Goal: Information Seeking & Learning: Learn about a topic

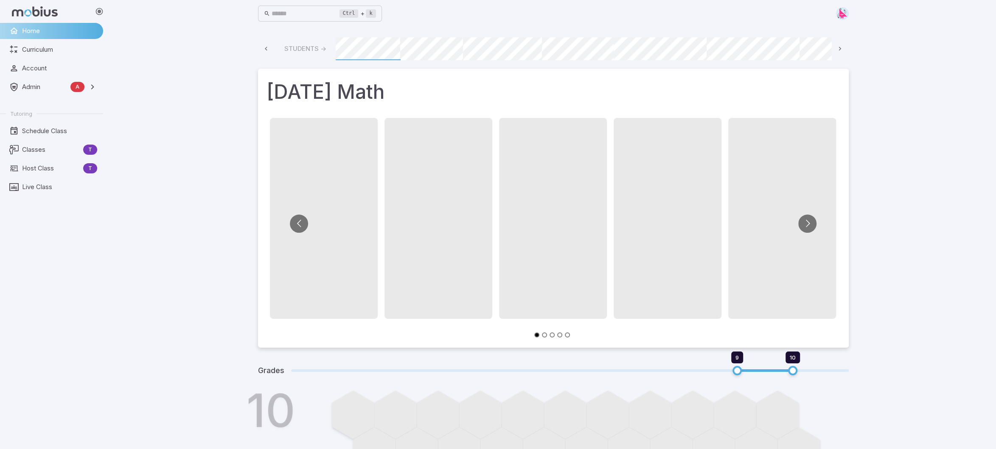
scroll to position [0, 456]
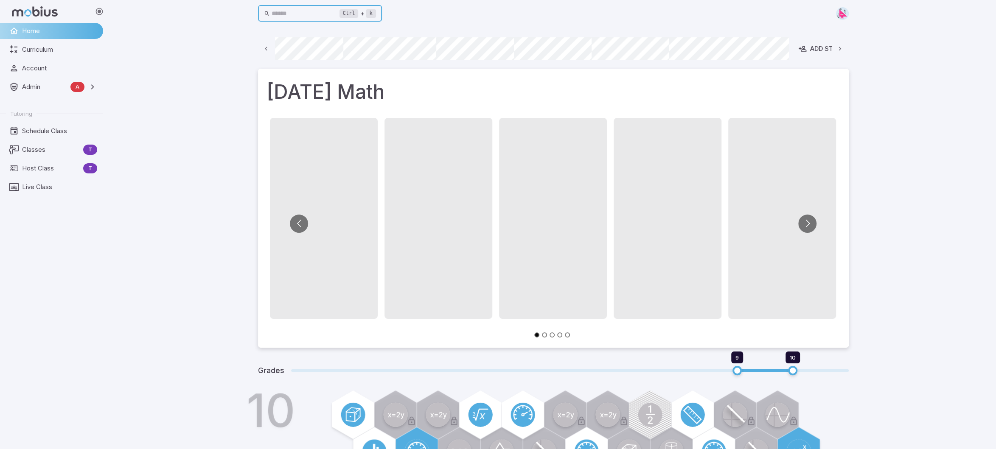
click at [294, 14] on input "text" at bounding box center [306, 14] width 68 height 17
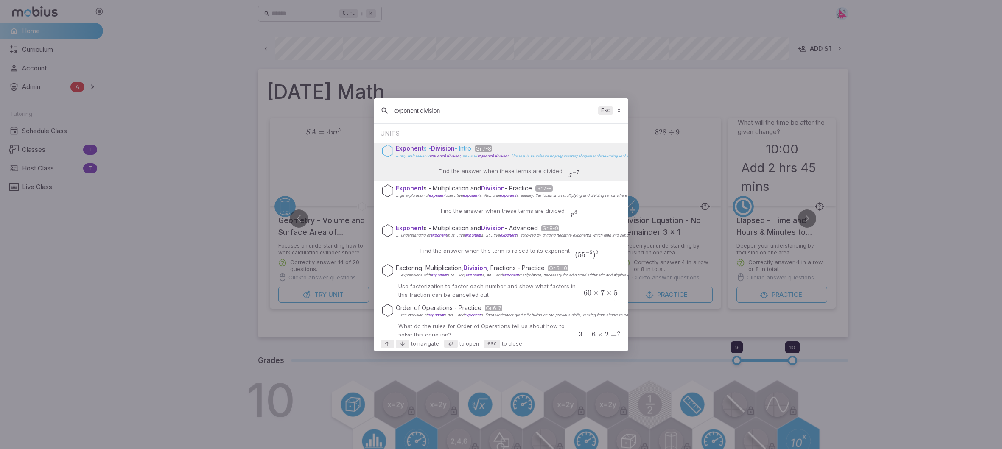
type input "exponent division"
click at [452, 156] on span "exponent division" at bounding box center [445, 155] width 31 height 5
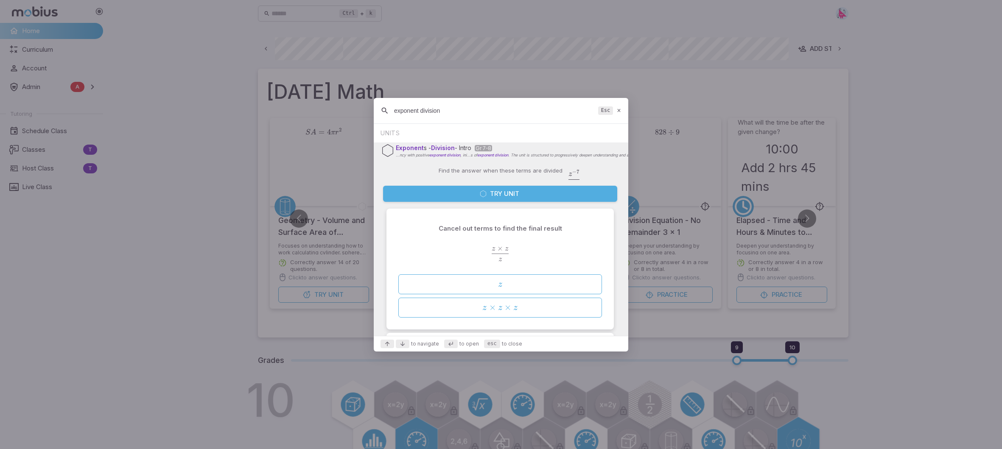
click at [502, 193] on button "Try Unit" at bounding box center [500, 194] width 234 height 16
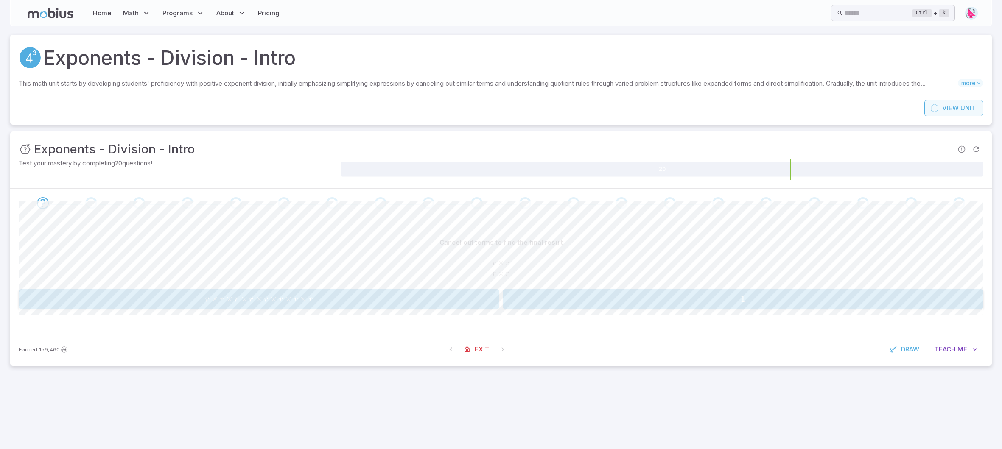
click at [961, 107] on span "Unit" at bounding box center [968, 108] width 15 height 9
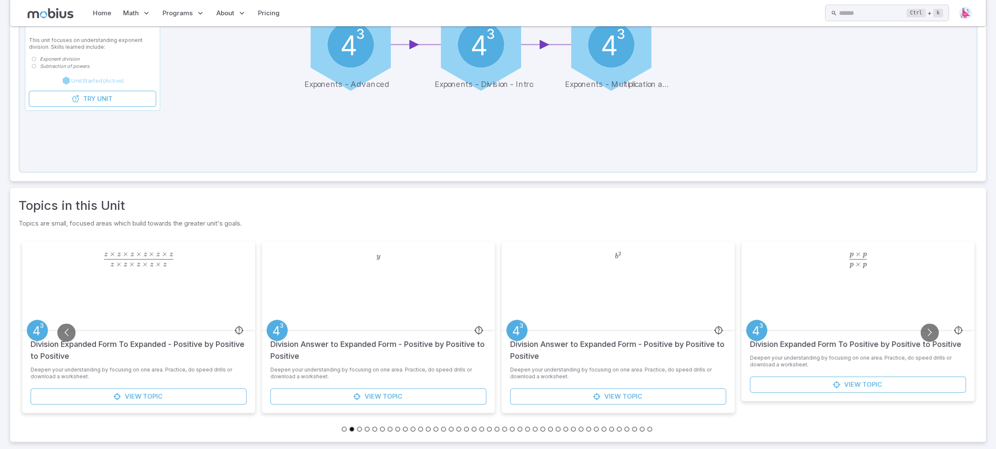
scroll to position [197, 0]
click at [144, 395] on span "Topic" at bounding box center [153, 396] width 20 height 9
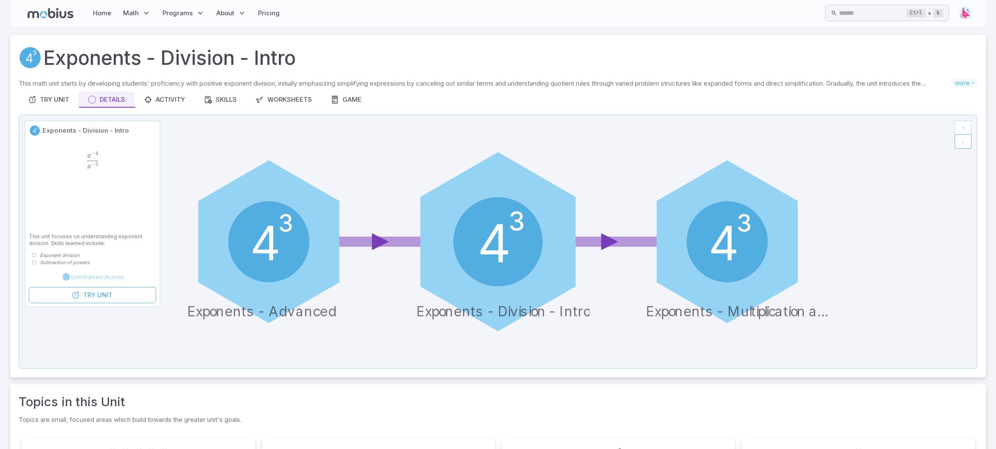
click at [512, 257] on circle at bounding box center [498, 242] width 90 height 90
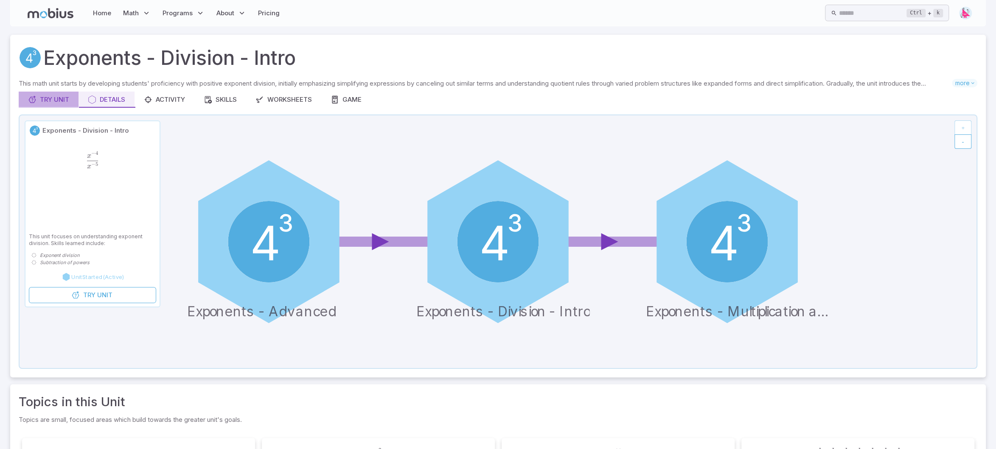
click at [49, 99] on div "Try Unit" at bounding box center [48, 99] width 41 height 9
